Goal: Information Seeking & Learning: Learn about a topic

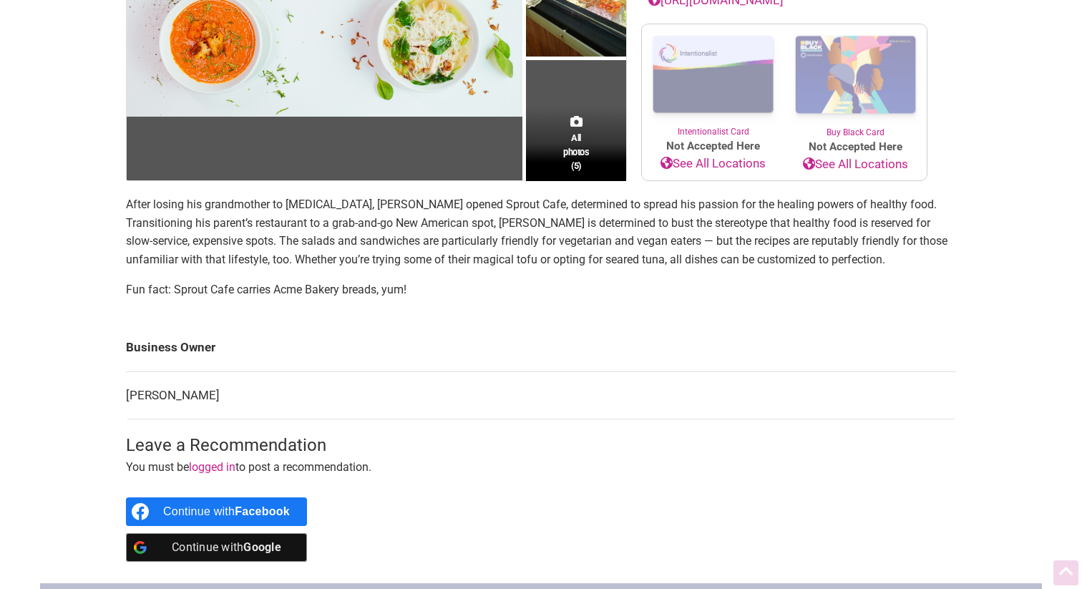
scroll to position [298, 0]
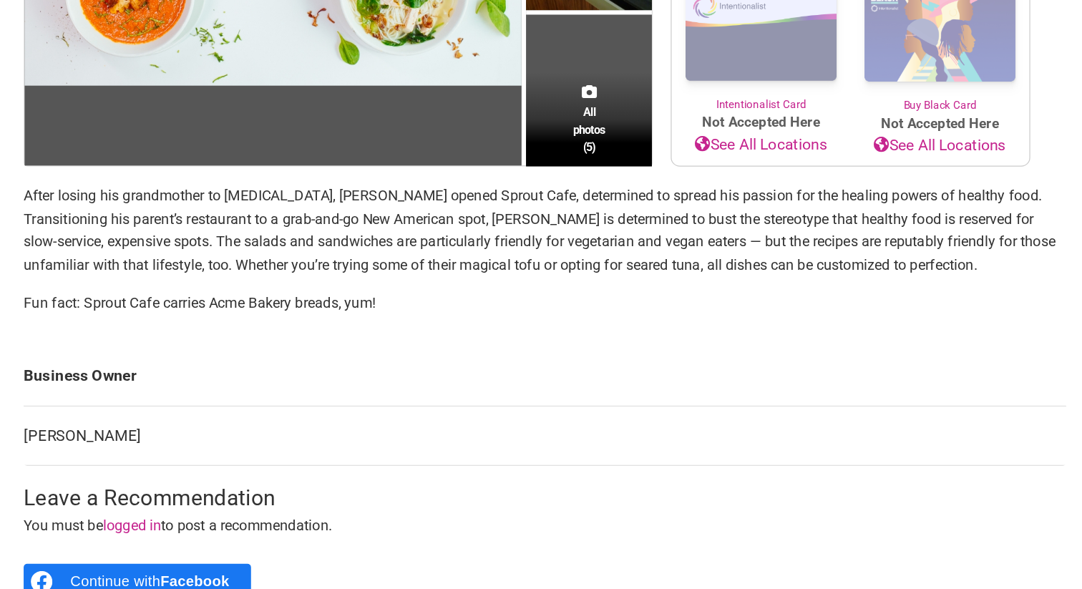
click at [363, 228] on p "After losing his grandmother to [MEDICAL_DATA], [PERSON_NAME] opened Sprout Caf…" at bounding box center [541, 229] width 830 height 73
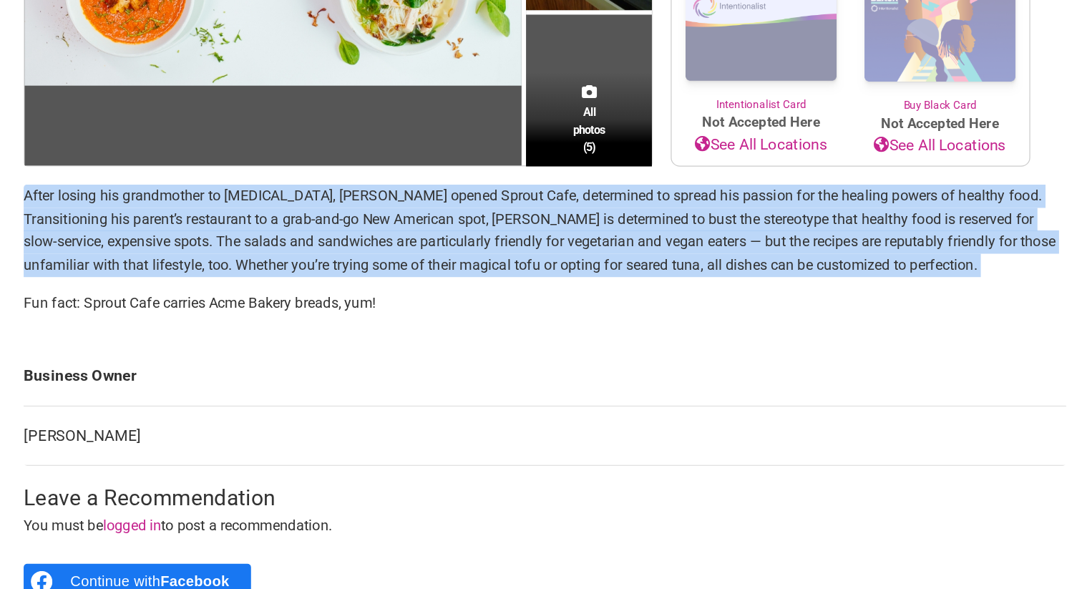
click at [363, 228] on p "After losing his grandmother to [MEDICAL_DATA], [PERSON_NAME] opened Sprout Caf…" at bounding box center [541, 229] width 830 height 73
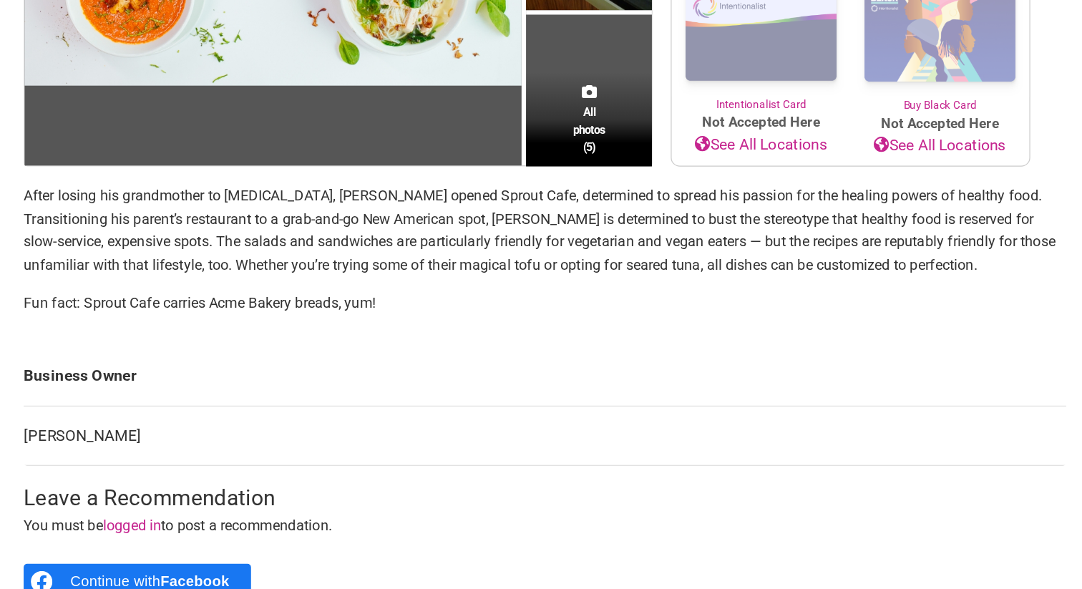
click at [363, 228] on p "After losing his grandmother to [MEDICAL_DATA], [PERSON_NAME] opened Sprout Caf…" at bounding box center [541, 229] width 830 height 73
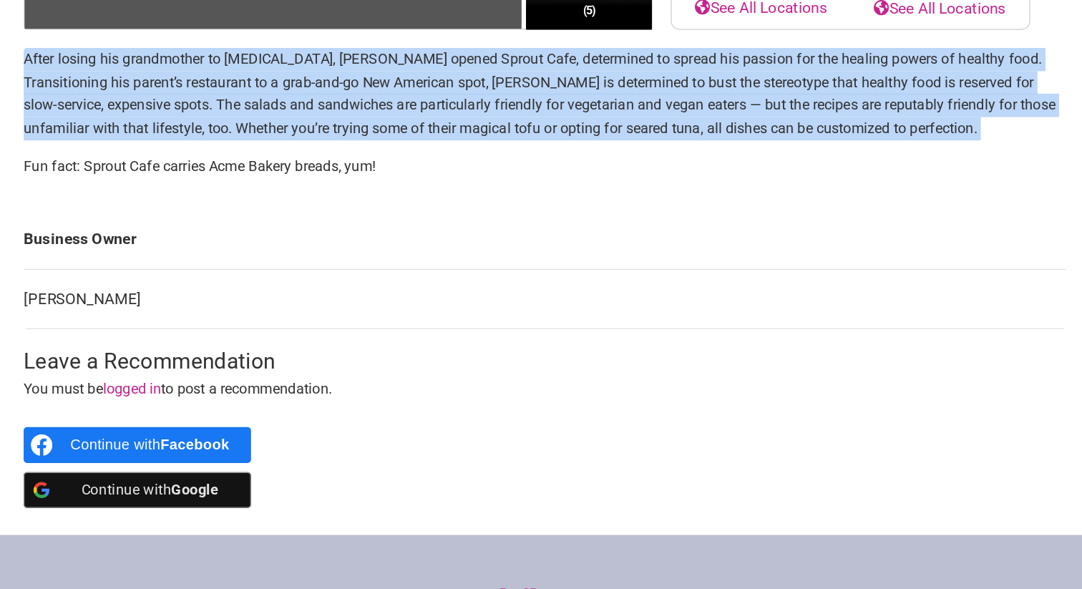
scroll to position [345, 0]
